Goal: Task Accomplishment & Management: Manage account settings

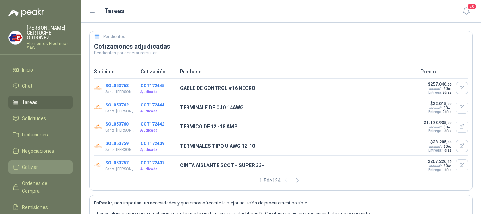
click at [24, 164] on span "Cotizar" at bounding box center [30, 167] width 16 height 8
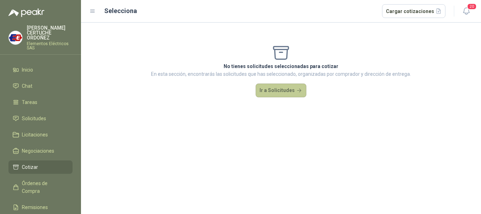
click at [295, 88] on button "Ir a Solicitudes" at bounding box center [281, 91] width 51 height 14
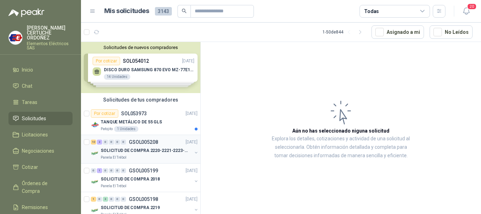
click at [97, 141] on div "10 2 0 0 0 0" at bounding box center [108, 142] width 35 height 5
click at [95, 142] on div "10" at bounding box center [93, 142] width 5 height 5
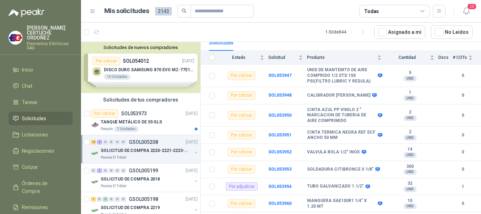
scroll to position [136, 0]
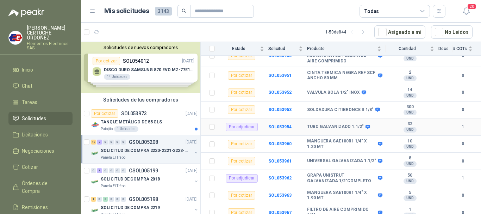
click at [242, 124] on div "Por adjudicar" at bounding box center [242, 127] width 32 height 8
click at [274, 124] on b "SOL053954" at bounding box center [280, 126] width 23 height 5
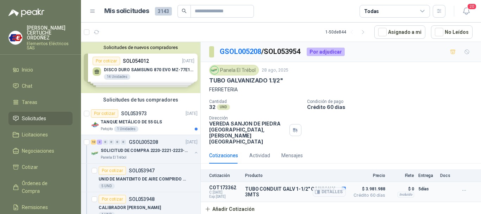
click at [275, 187] on div "TUBO CONDUIT GALV 1-1/2" C/UNION X 3MTS Detalles" at bounding box center [295, 192] width 101 height 14
click at [326, 187] on button "Detalles" at bounding box center [329, 192] width 33 height 10
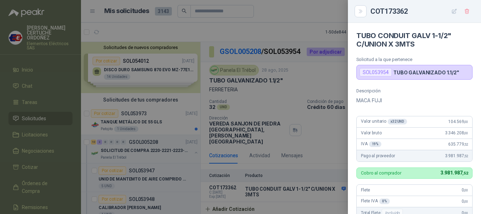
click at [314, 189] on div at bounding box center [240, 107] width 481 height 214
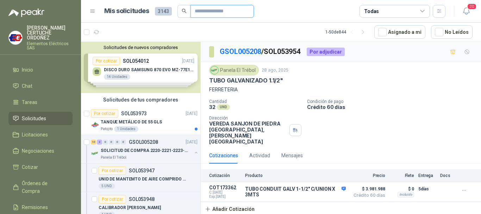
click at [211, 10] on input "text" at bounding box center [219, 11] width 49 height 12
paste input "*********"
type input "*********"
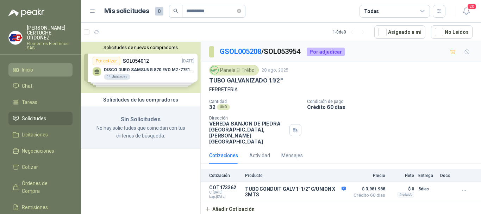
click at [34, 70] on li "Inicio" at bounding box center [41, 70] width 56 height 8
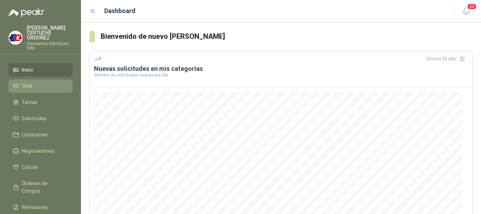
click at [34, 88] on li "Chat" at bounding box center [41, 86] width 56 height 8
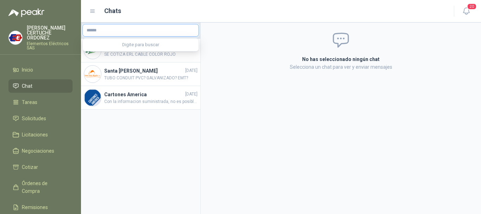
click at [125, 30] on input "text" at bounding box center [141, 30] width 116 height 12
paste input "*********"
type input "*********"
click at [32, 163] on span "Cotizar" at bounding box center [30, 167] width 16 height 8
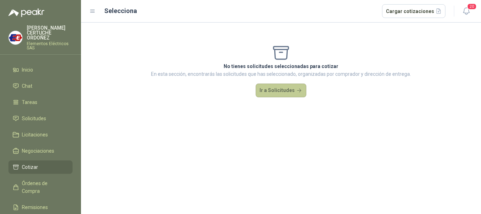
click at [276, 96] on button "Ir a Solicitudes" at bounding box center [281, 91] width 51 height 14
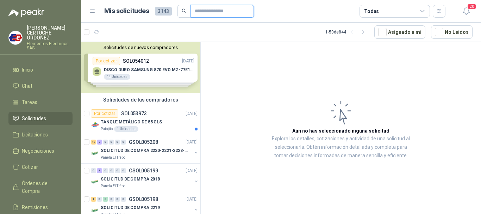
click at [199, 12] on input "text" at bounding box center [219, 11] width 49 height 12
paste input "*********"
type input "*********"
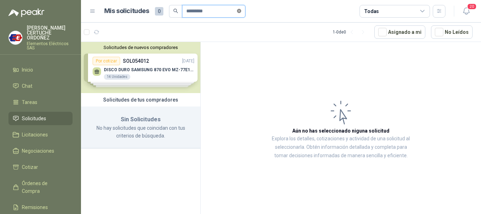
click at [241, 10] on icon "close-circle" at bounding box center [239, 11] width 4 height 4
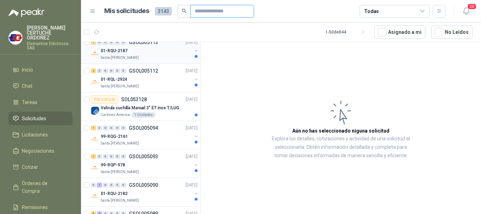
scroll to position [564, 0]
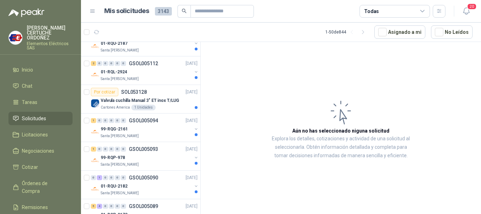
click at [161, 8] on span "3143" at bounding box center [163, 11] width 17 height 8
click at [162, 13] on span "3143" at bounding box center [163, 11] width 17 height 8
drag, startPoint x: 173, startPoint y: 12, endPoint x: 166, endPoint y: 12, distance: 7.4
click at [171, 12] on div "Mis solicitudes 3143" at bounding box center [179, 11] width 150 height 13
click at [163, 12] on span "3143" at bounding box center [163, 11] width 17 height 8
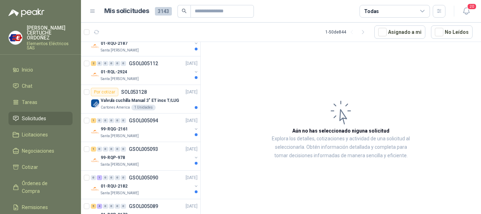
click at [94, 12] on icon at bounding box center [93, 11] width 4 height 3
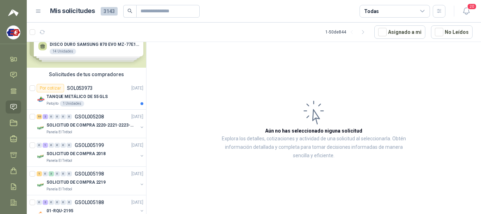
scroll to position [0, 0]
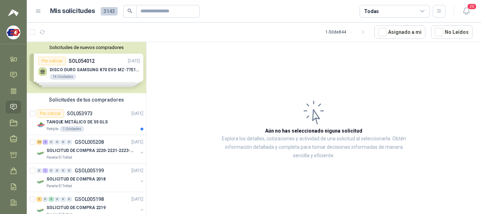
click at [96, 78] on div "Solicitudes de nuevos compradores Por cotizar SOL054012 [DATE] DISCO DURO SAMSU…" at bounding box center [86, 67] width 119 height 51
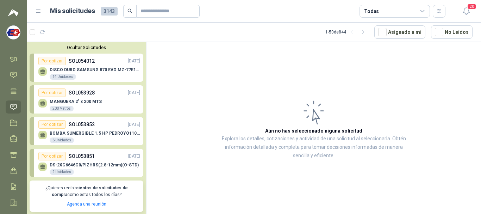
click at [39, 13] on icon at bounding box center [38, 11] width 6 height 6
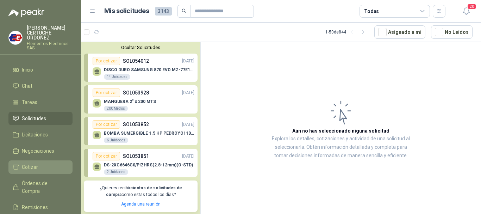
click at [20, 167] on li "Cotizar" at bounding box center [41, 167] width 56 height 8
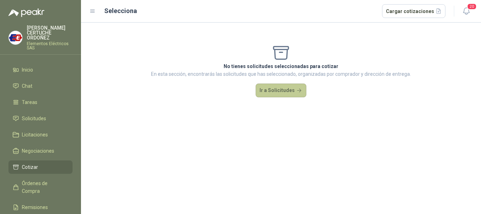
click at [292, 91] on button "Ir a Solicitudes" at bounding box center [281, 91] width 51 height 14
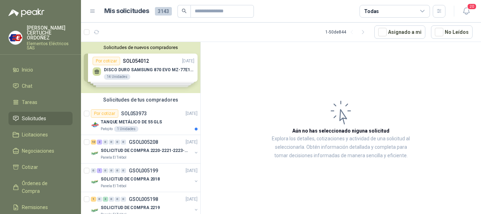
click at [131, 77] on div "Solicitudes de nuevos compradores Por cotizar SOL054012 [DATE] DISCO DURO SAMSU…" at bounding box center [140, 67] width 119 height 51
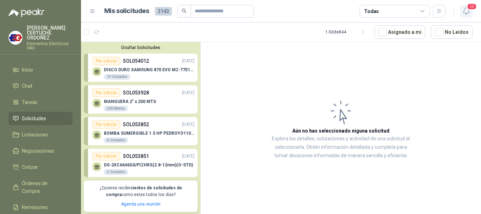
click at [469, 7] on span "20" at bounding box center [472, 6] width 10 height 7
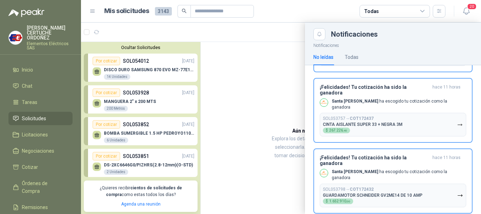
scroll to position [493, 0]
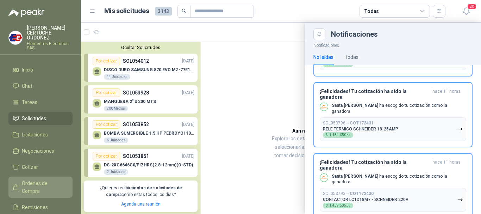
click at [42, 180] on span "Órdenes de Compra" at bounding box center [44, 187] width 44 height 16
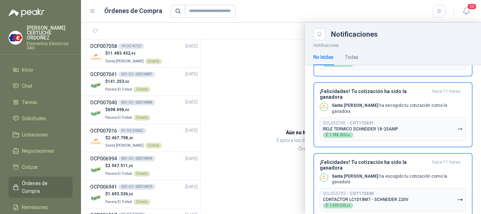
click at [105, 87] on div at bounding box center [281, 118] width 400 height 191
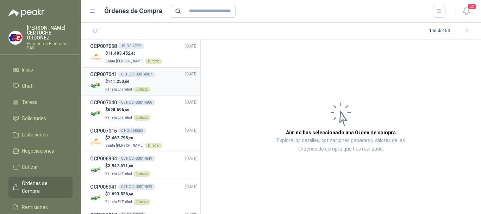
click at [142, 75] on div "001-OC -00014887" at bounding box center [136, 75] width 37 height 6
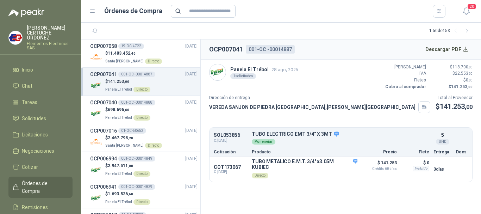
click at [363, 187] on section "OCP007041 001-OC -00014887 Descargar PDF Panela El Trébol [DATE] 1 solicitudes …" at bounding box center [341, 126] width 281 height 174
click at [161, 85] on div "$ 141.253 ,00 Panela El Trébol Directo" at bounding box center [143, 85] width 107 height 14
click at [161, 109] on div "$ 698.696 ,60 Panela El Trébol Directo" at bounding box center [143, 113] width 107 height 14
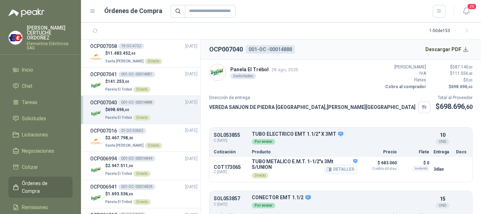
scroll to position [32, 0]
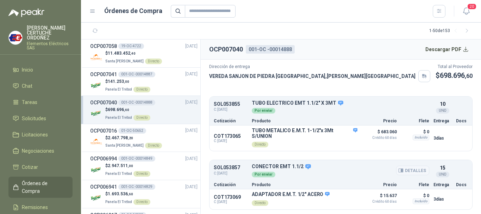
click at [403, 172] on button "Detalles" at bounding box center [413, 171] width 33 height 10
click at [343, 200] on button "Detalles" at bounding box center [341, 200] width 33 height 10
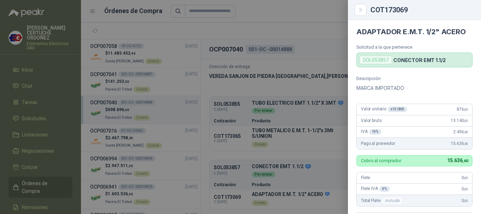
scroll to position [0, 0]
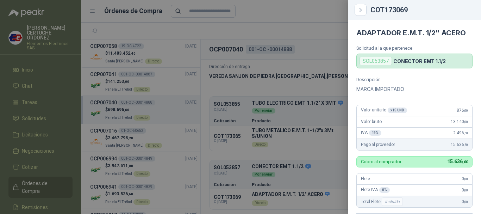
click at [311, 194] on div at bounding box center [240, 107] width 481 height 214
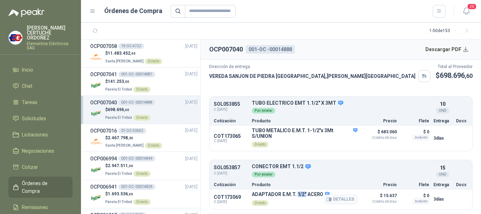
drag, startPoint x: 297, startPoint y: 194, endPoint x: 305, endPoint y: 194, distance: 8.1
click at [305, 194] on p "ADAPTADOR E.M.T. 1/2" ACERO" at bounding box center [291, 194] width 78 height 6
drag, startPoint x: 288, startPoint y: 168, endPoint x: 301, endPoint y: 168, distance: 12.7
click at [301, 168] on p "CONECTOR EMT 1.1/2" at bounding box center [341, 167] width 178 height 6
drag, startPoint x: 296, startPoint y: 194, endPoint x: 305, endPoint y: 194, distance: 8.5
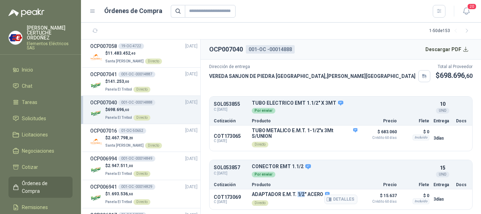
click at [305, 194] on p "ADAPTADOR E.M.T. 1/2" ACERO" at bounding box center [291, 194] width 78 height 6
click at [340, 196] on button "Detalles" at bounding box center [341, 200] width 33 height 10
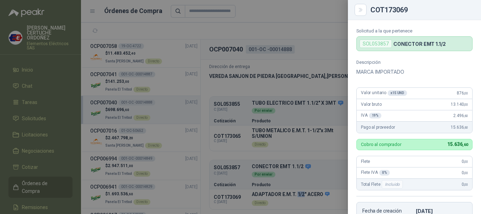
scroll to position [0, 0]
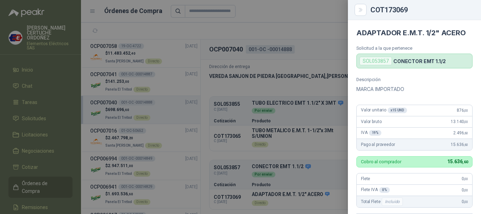
click at [279, 178] on div at bounding box center [240, 107] width 481 height 214
